Goal: Task Accomplishment & Management: Manage account settings

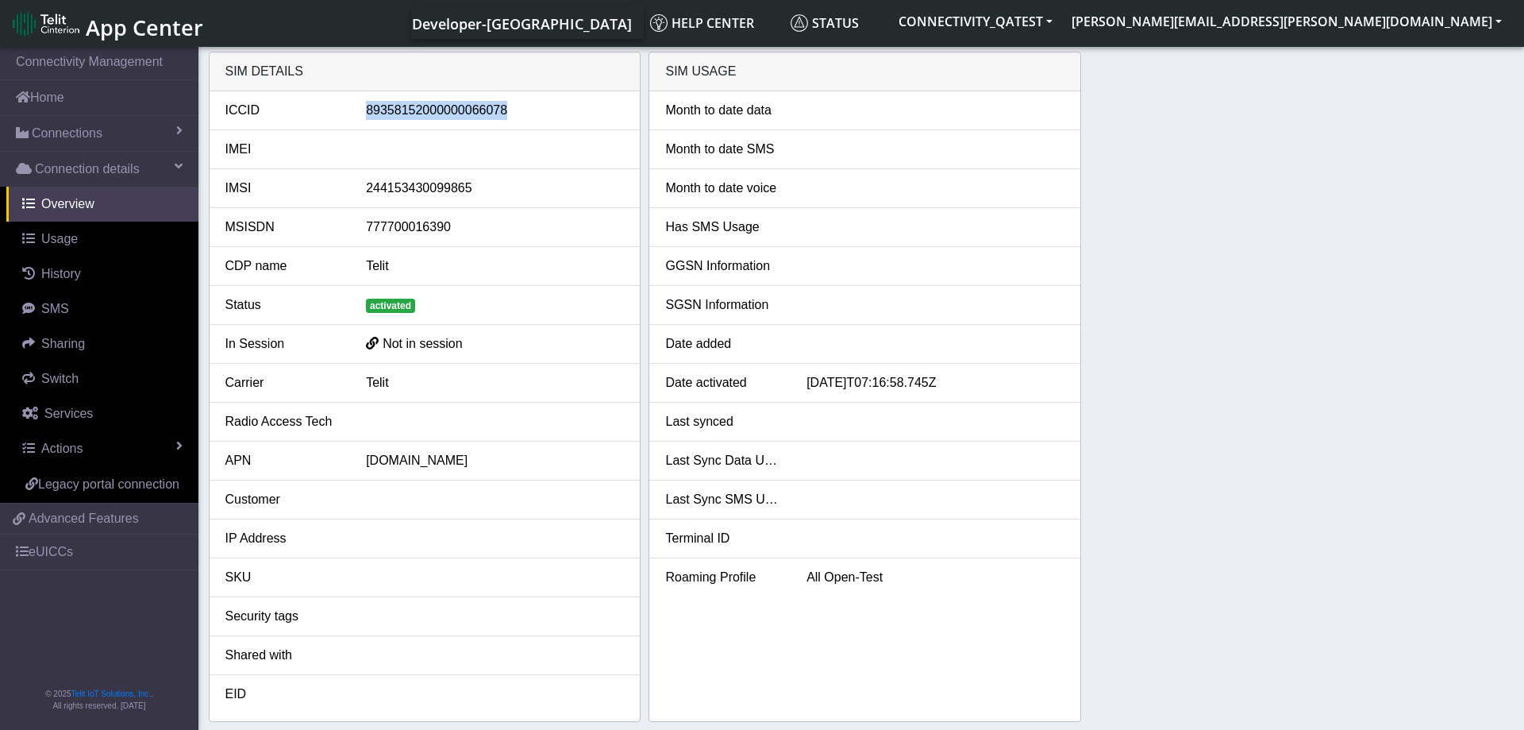
drag, startPoint x: 510, startPoint y: 111, endPoint x: 368, endPoint y: 115, distance: 142.2
click at [368, 115] on div "89358152000000066078" at bounding box center [495, 110] width 282 height 19
copy div "89358152000000066078"
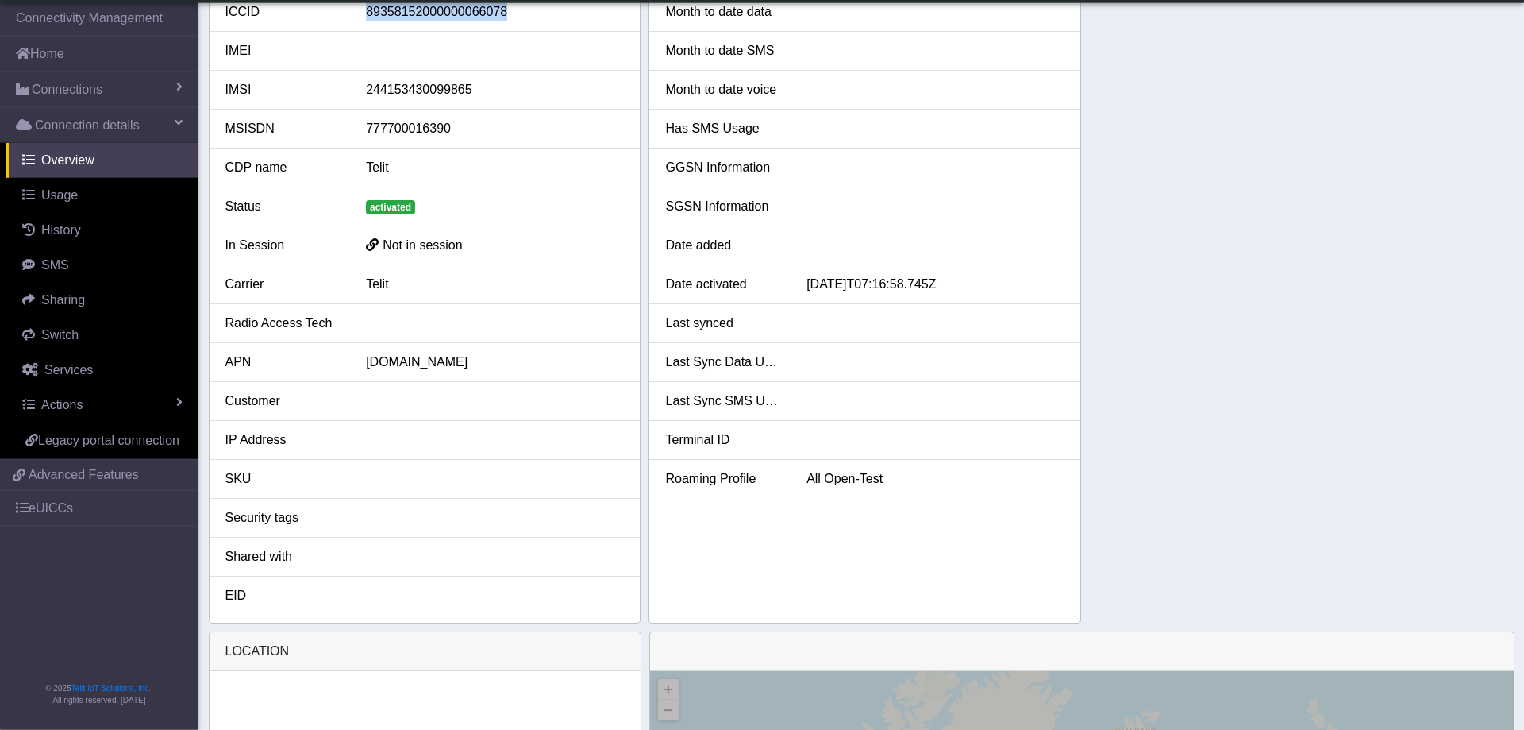
scroll to position [81, 0]
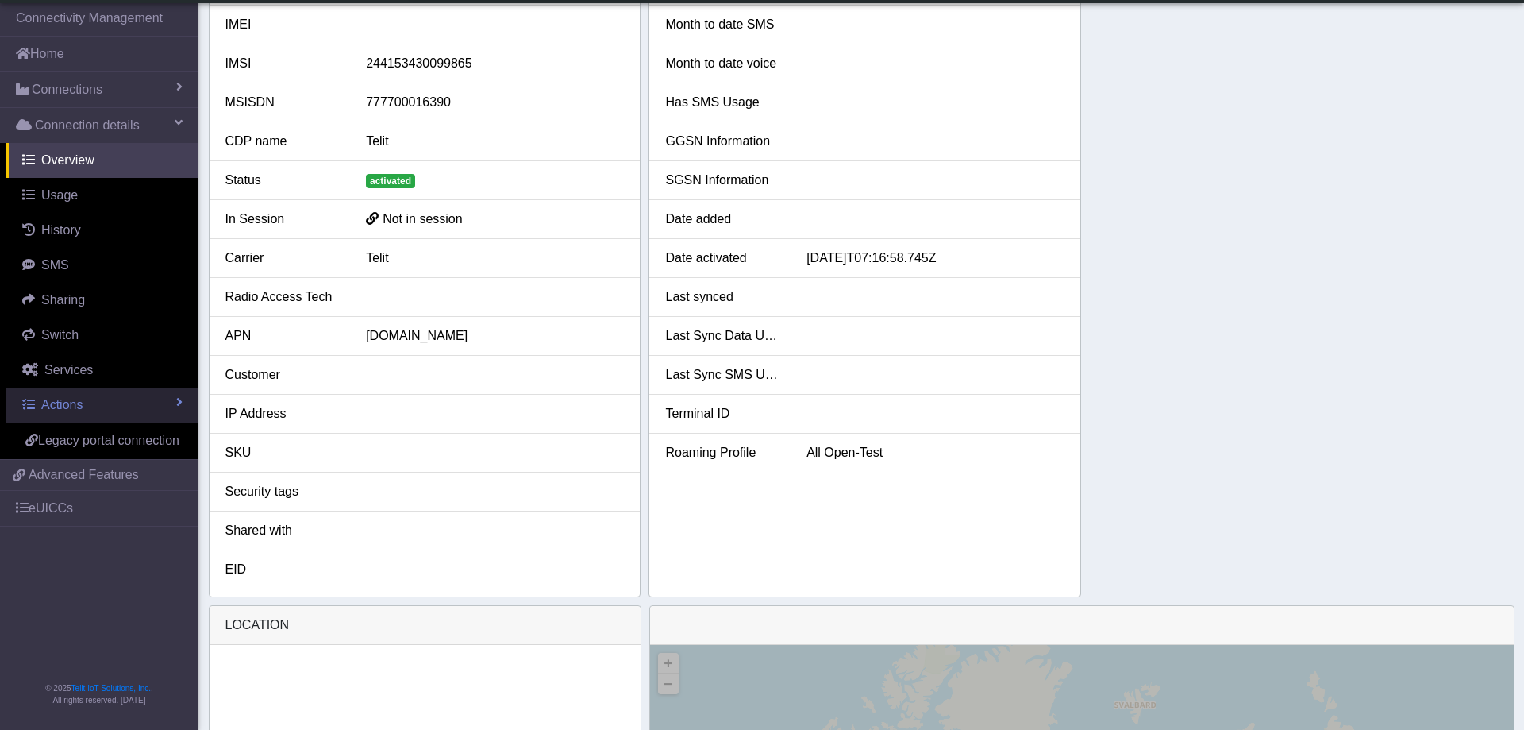
click at [145, 403] on link "Actions" at bounding box center [102, 404] width 192 height 35
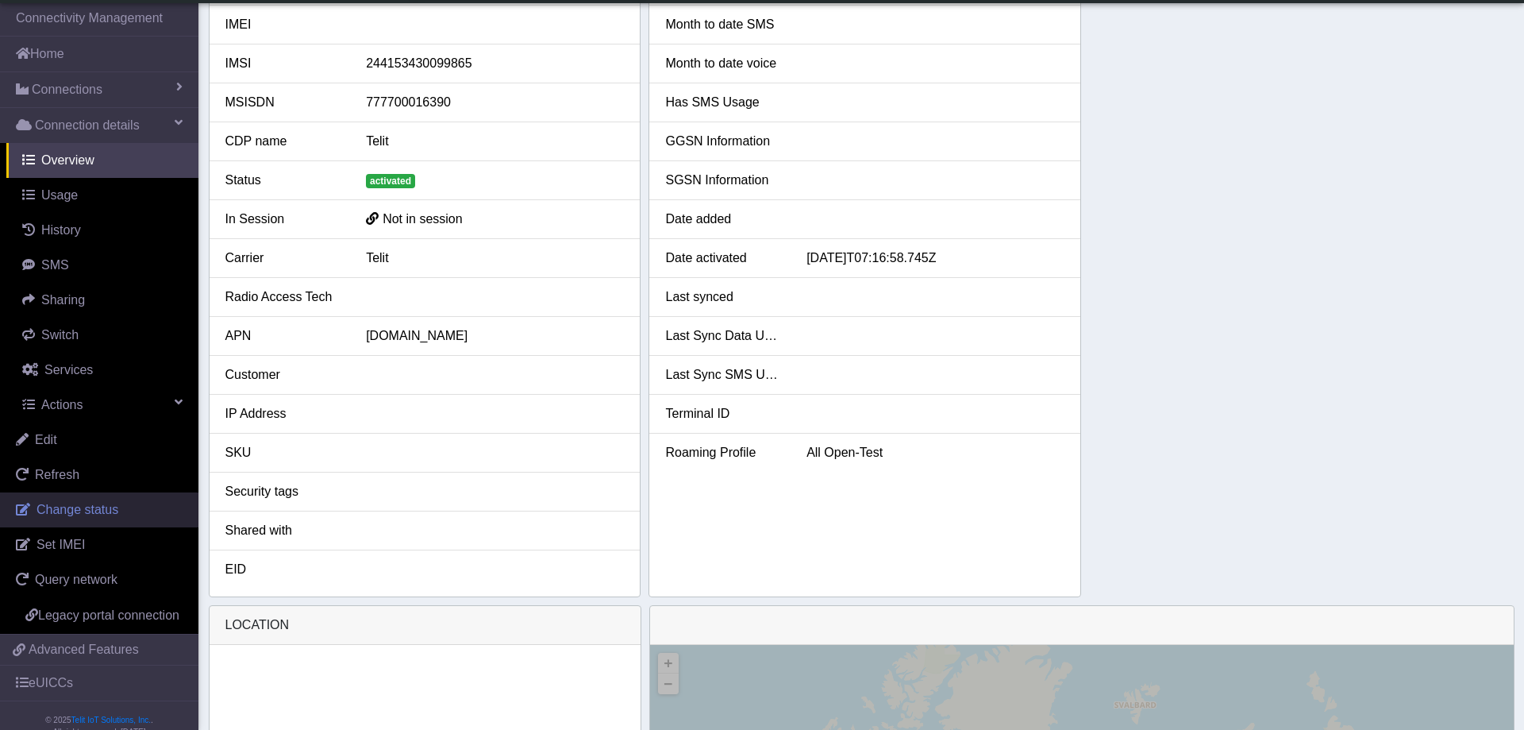
click at [92, 516] on span "Change status" at bounding box center [78, 509] width 82 height 13
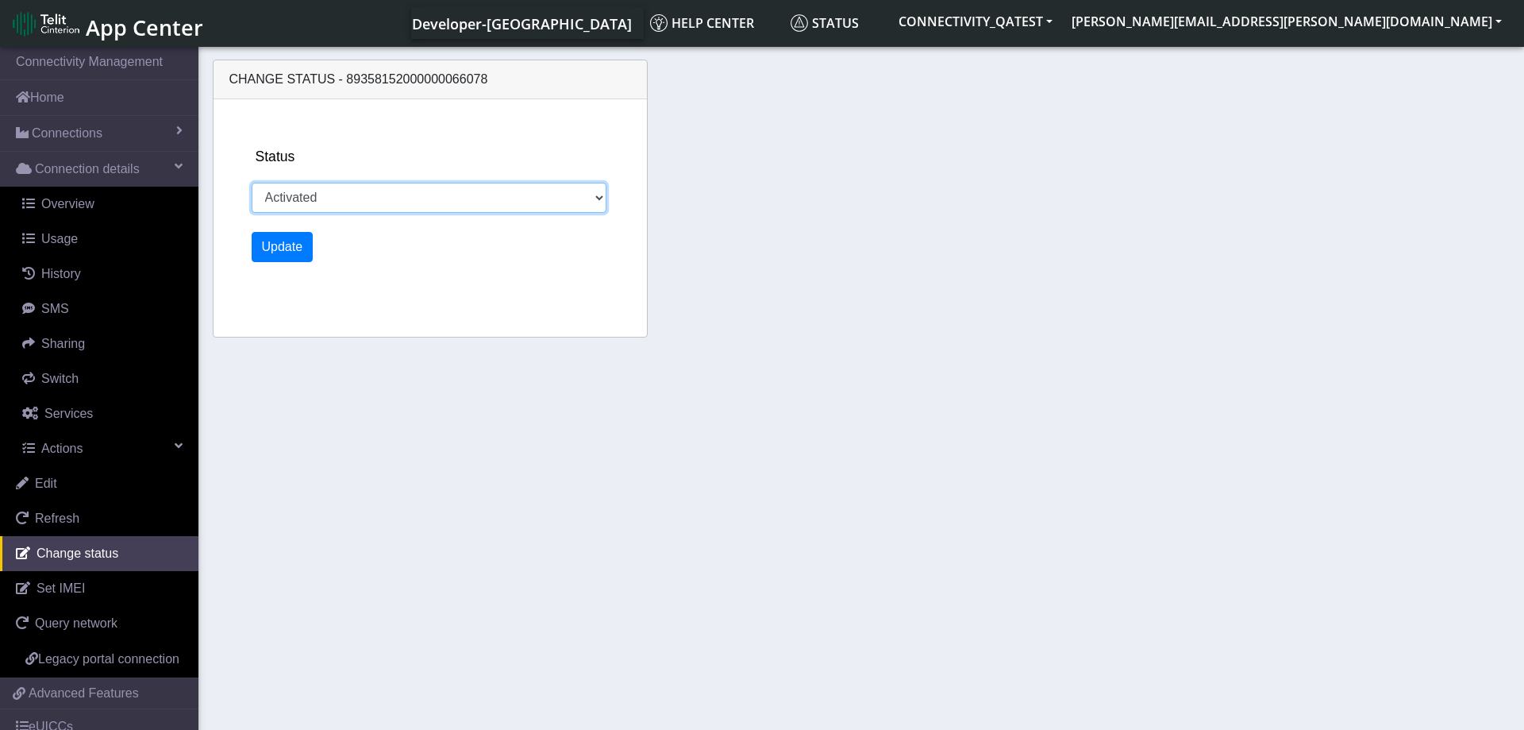
click at [252, 183] on select "Activated Deactivated Blocked" at bounding box center [430, 198] width 356 height 30
select select "blocked"
click option "Blocked" at bounding box center [0, 0] width 0 height 0
click at [277, 252] on button "Update" at bounding box center [283, 247] width 62 height 30
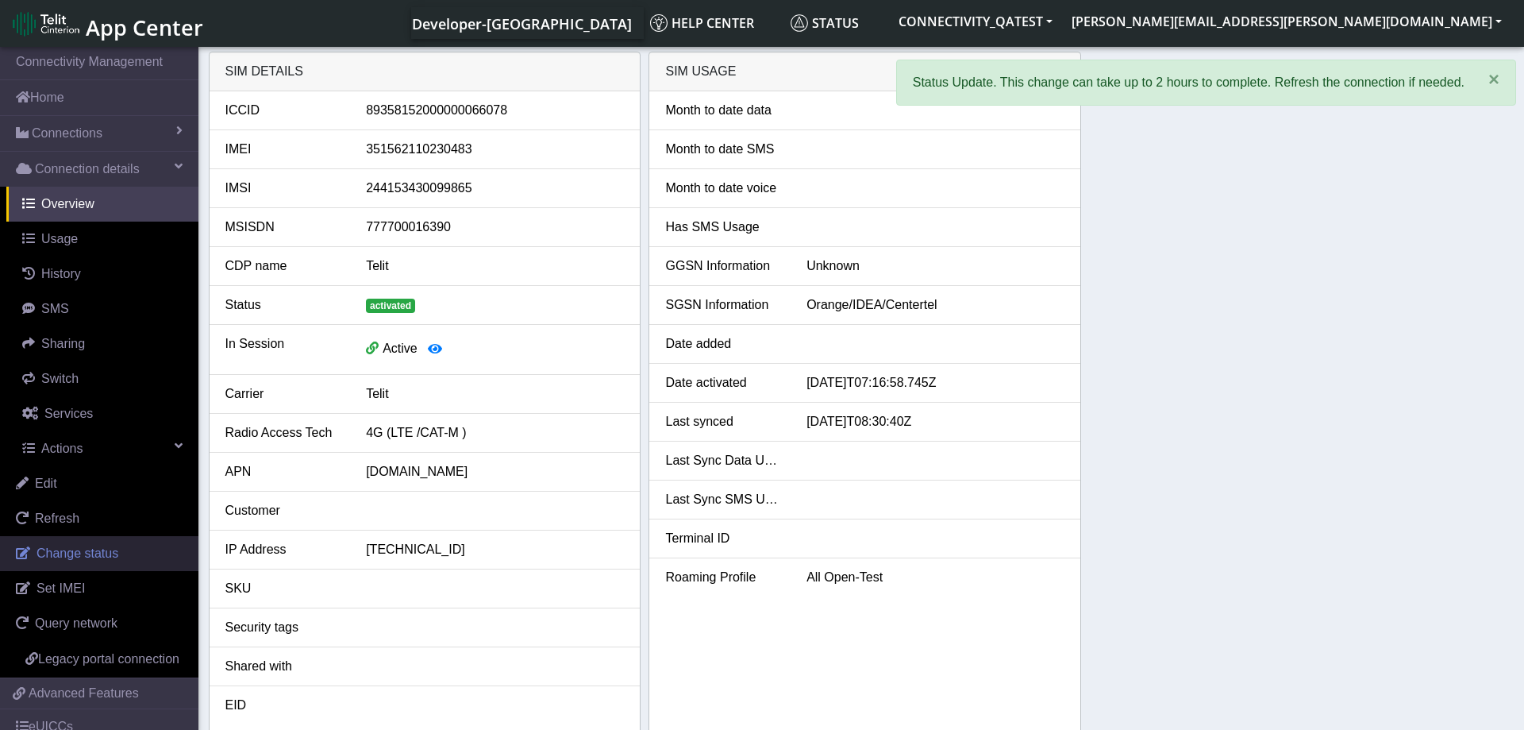
click at [118, 545] on link "Change status" at bounding box center [99, 553] width 198 height 35
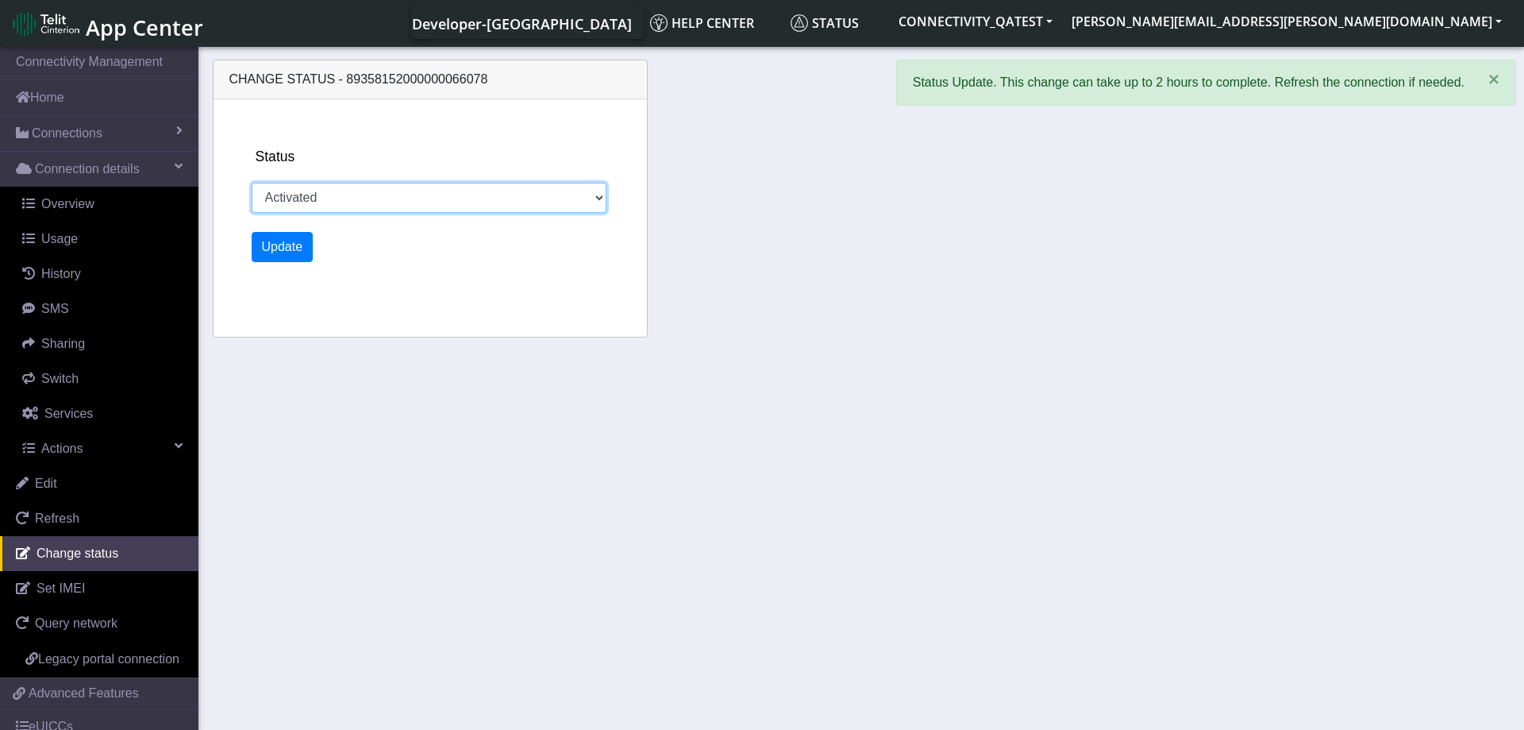
click at [252, 183] on select "Activated Deactivated Blocked" at bounding box center [430, 198] width 356 height 30
select select "deactivated"
click option "Deactivated" at bounding box center [0, 0] width 0 height 0
click at [290, 251] on button "Update" at bounding box center [283, 247] width 62 height 30
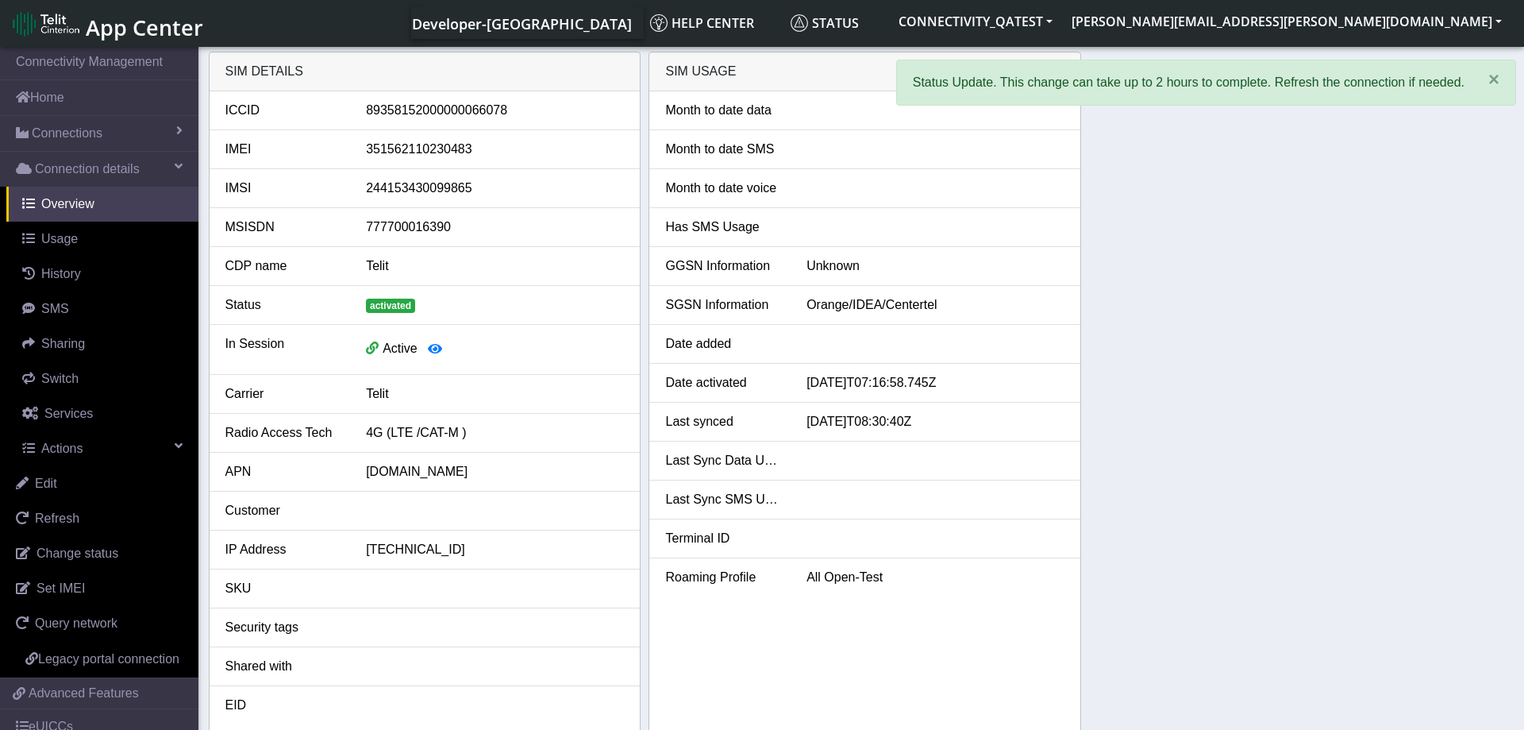
click at [1099, 267] on div "SIM details ICCID [TECHNICAL_ID] IMEI [TECHNICAL_ID] IMSI 244153430099865 MSISD…" at bounding box center [862, 392] width 1306 height 681
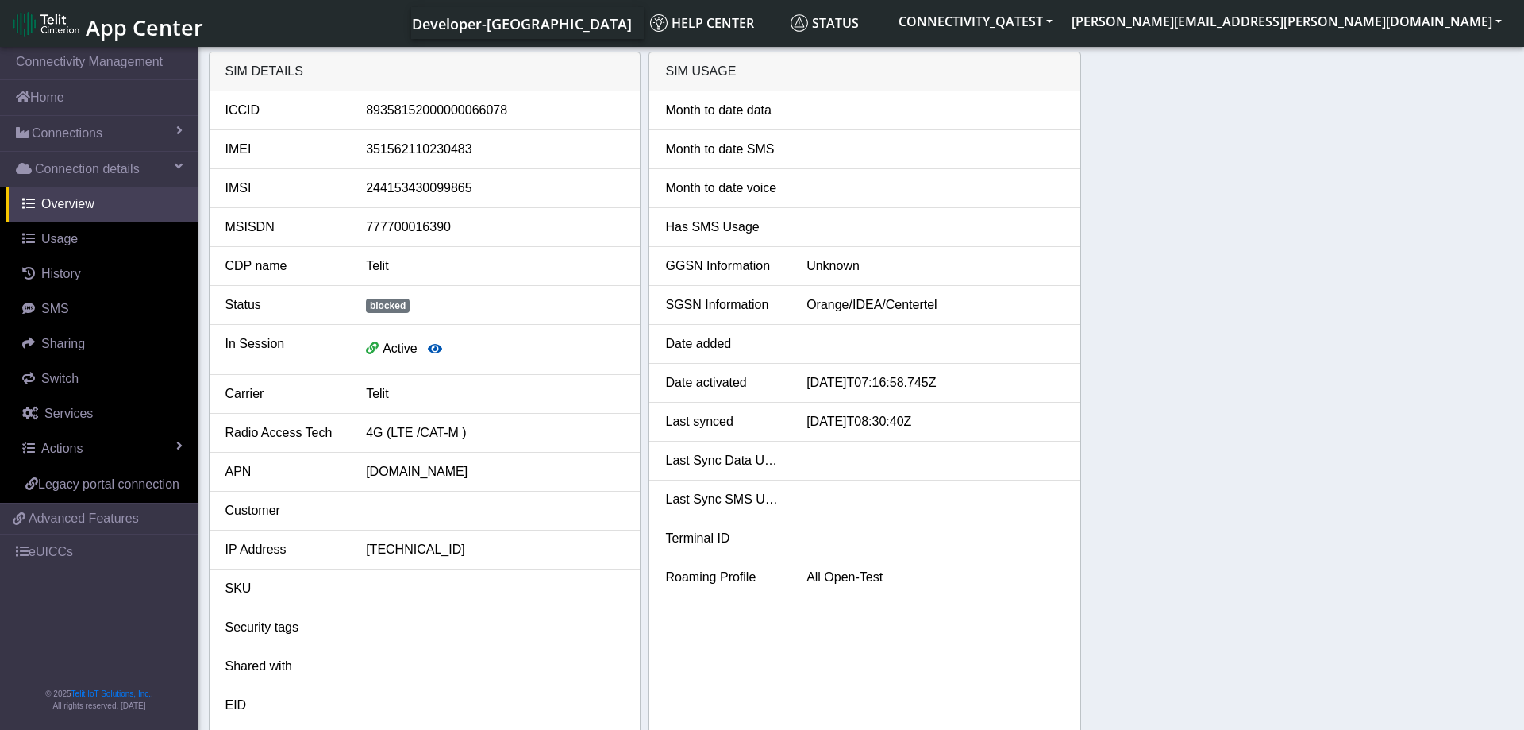
click at [428, 345] on icon "button" at bounding box center [435, 348] width 14 height 13
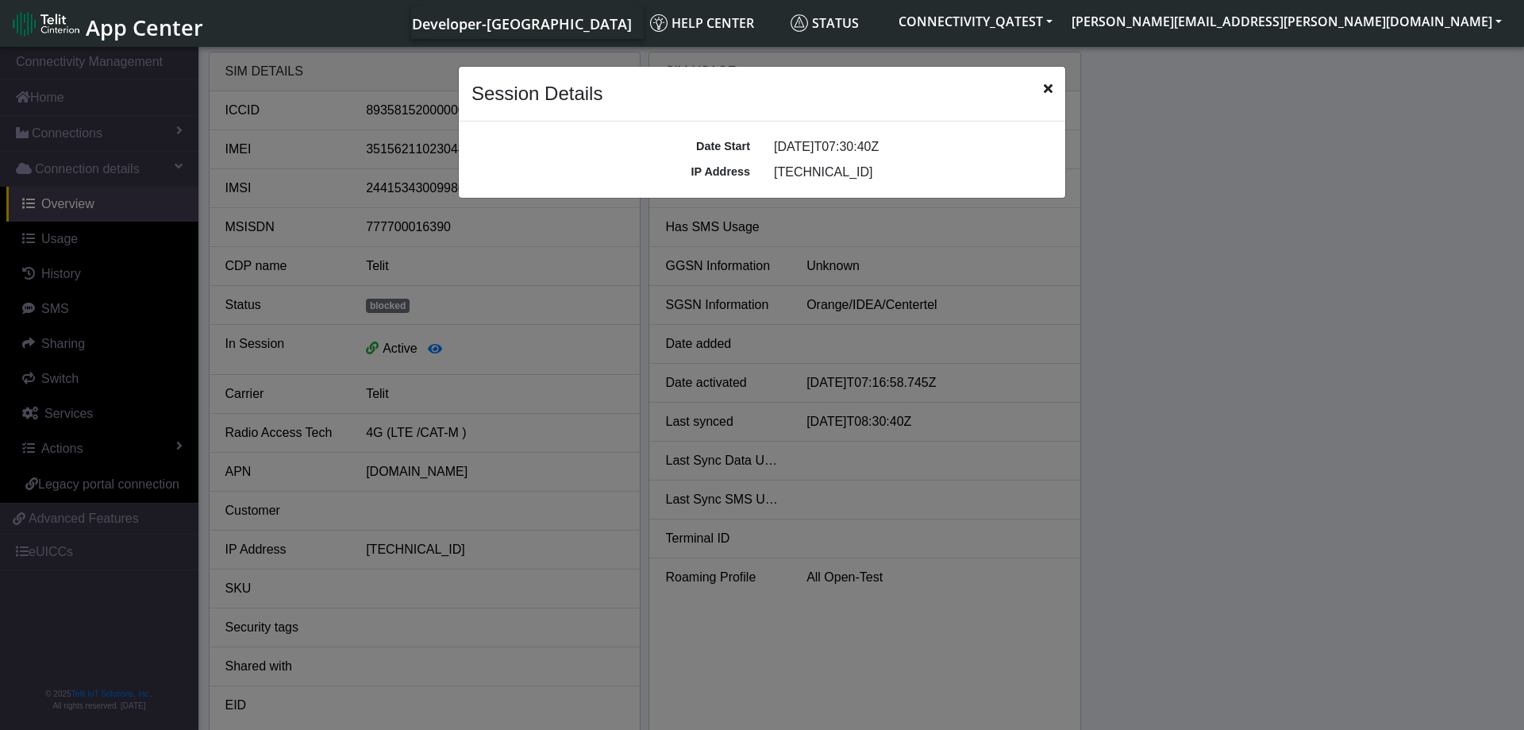
click at [1047, 92] on icon "Close" at bounding box center [1048, 88] width 9 height 13
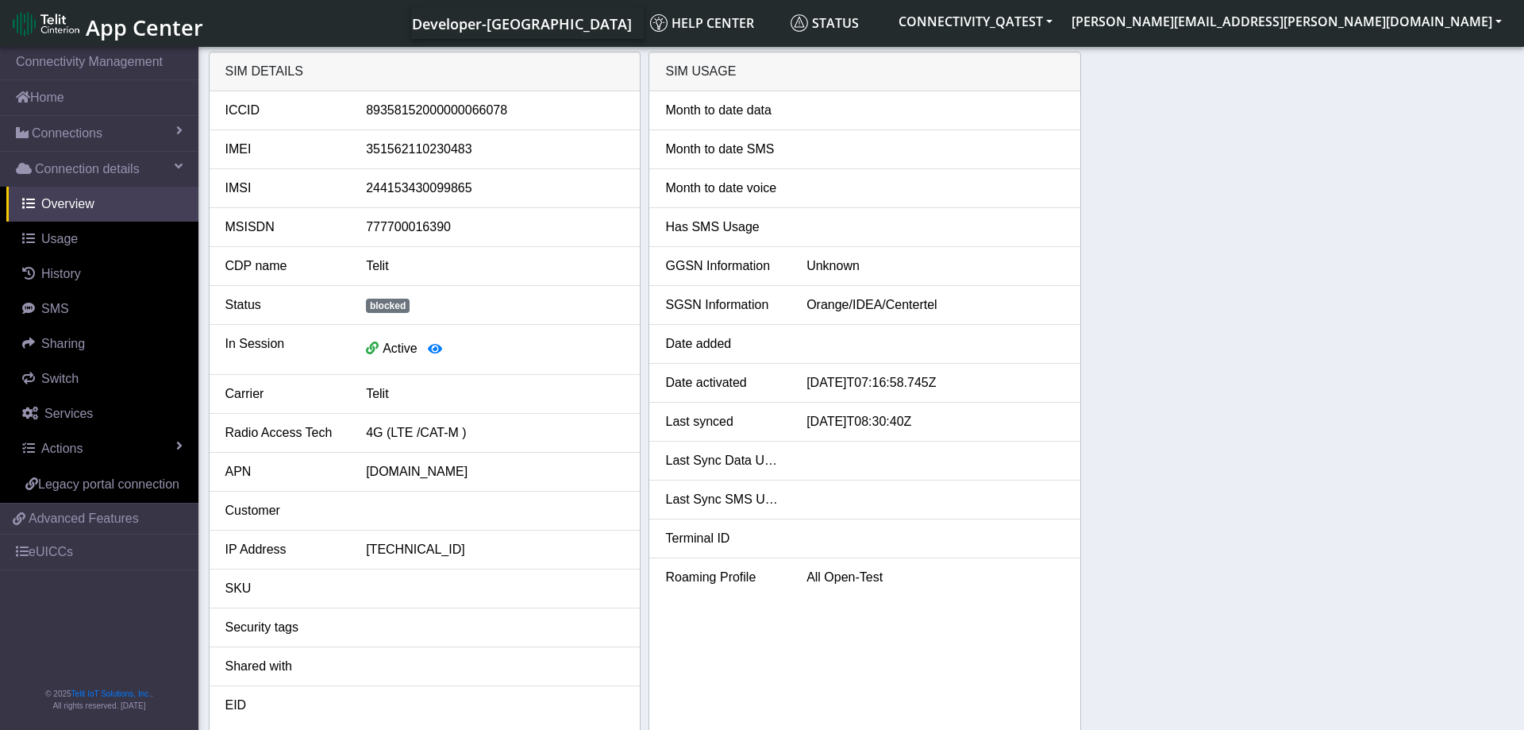
click at [1238, 244] on div "SIM details ICCID 89358152000000066078 IMEI 351562110230483 IMSI 24415343009986…" at bounding box center [862, 392] width 1306 height 681
